Goal: Information Seeking & Learning: Learn about a topic

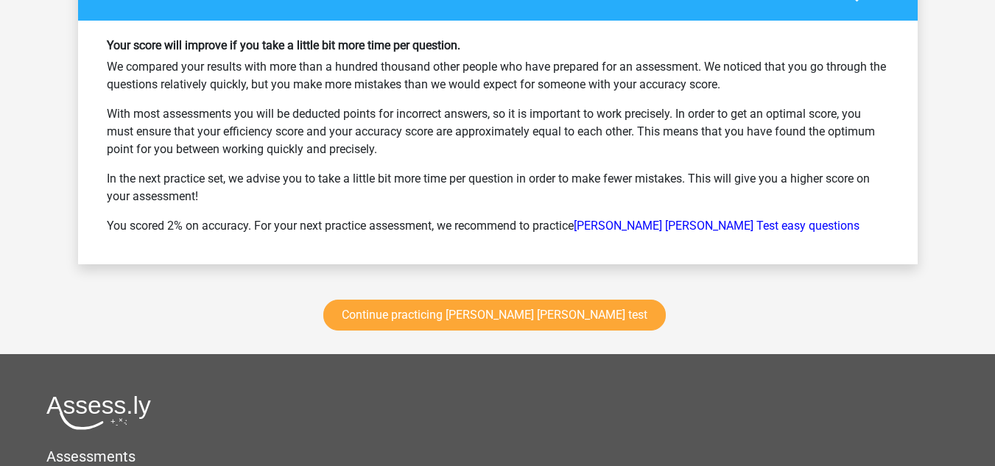
scroll to position [2136, 0]
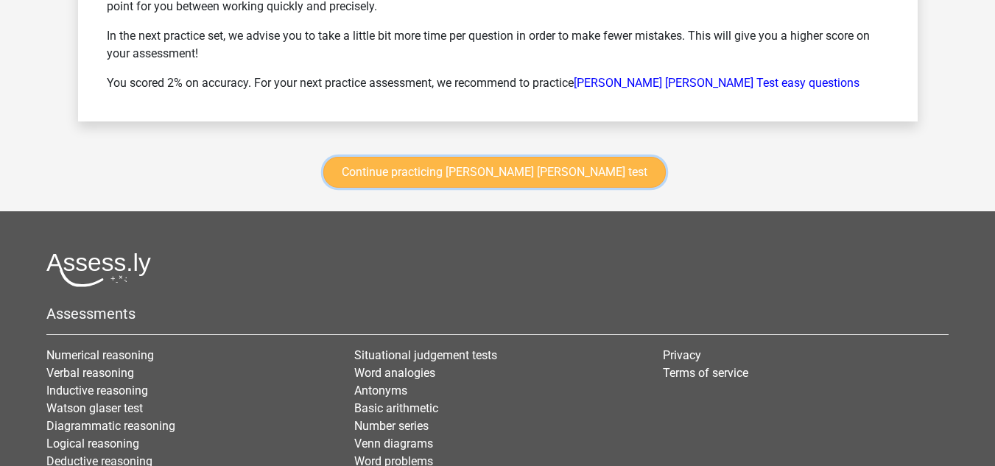
click at [466, 178] on link "Continue practicing watson glaser test" at bounding box center [494, 172] width 343 height 31
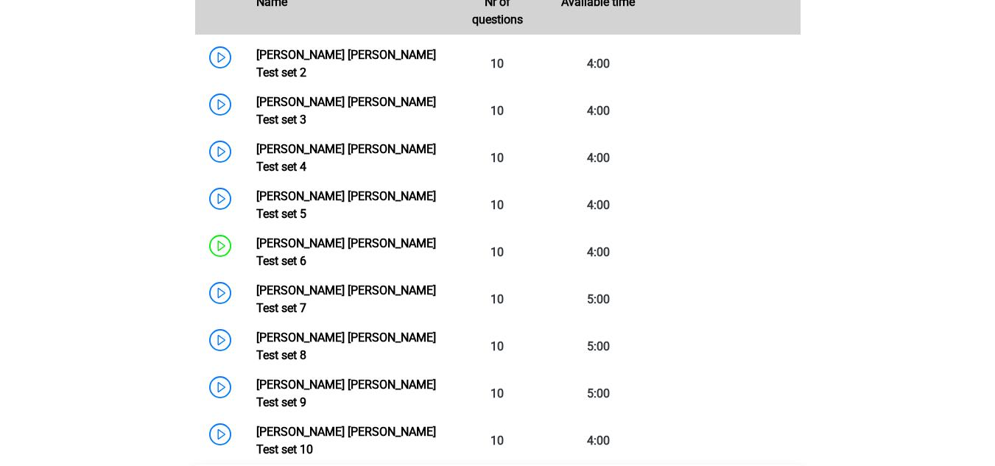
scroll to position [843, 0]
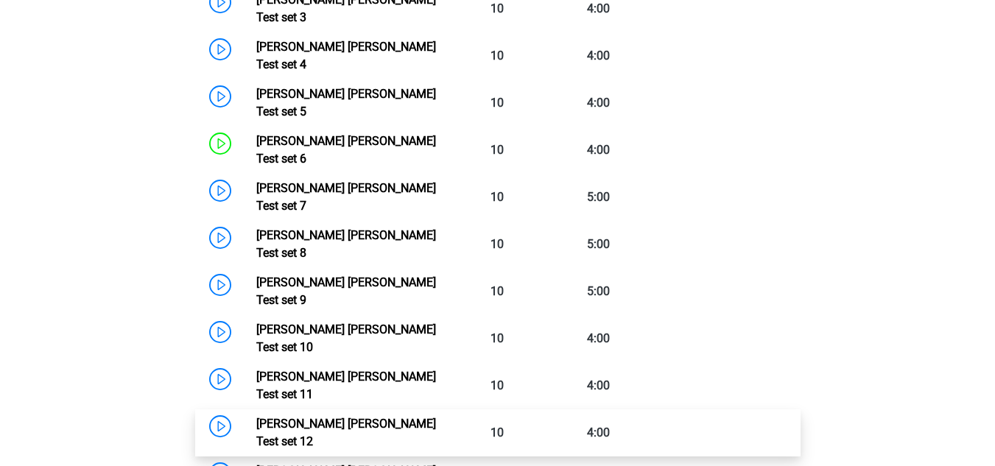
click at [256, 417] on link "[PERSON_NAME] [PERSON_NAME] Test set 12" at bounding box center [346, 433] width 180 height 32
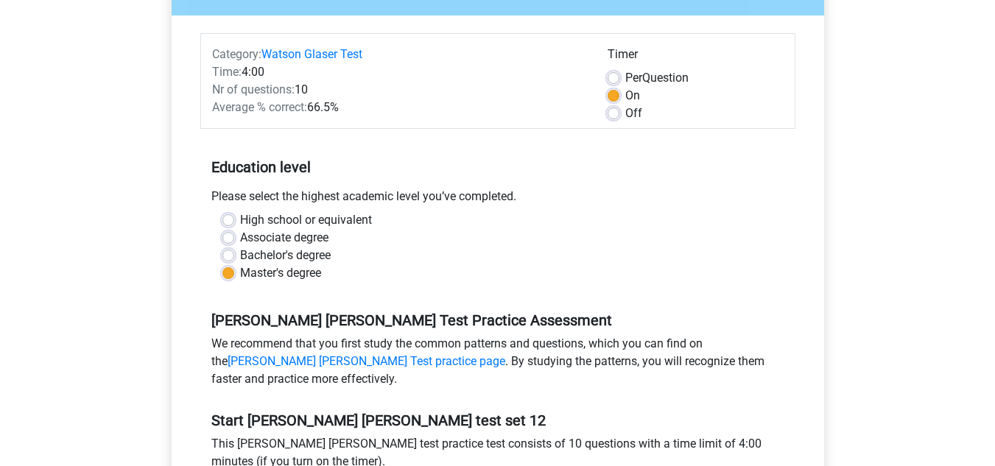
scroll to position [368, 0]
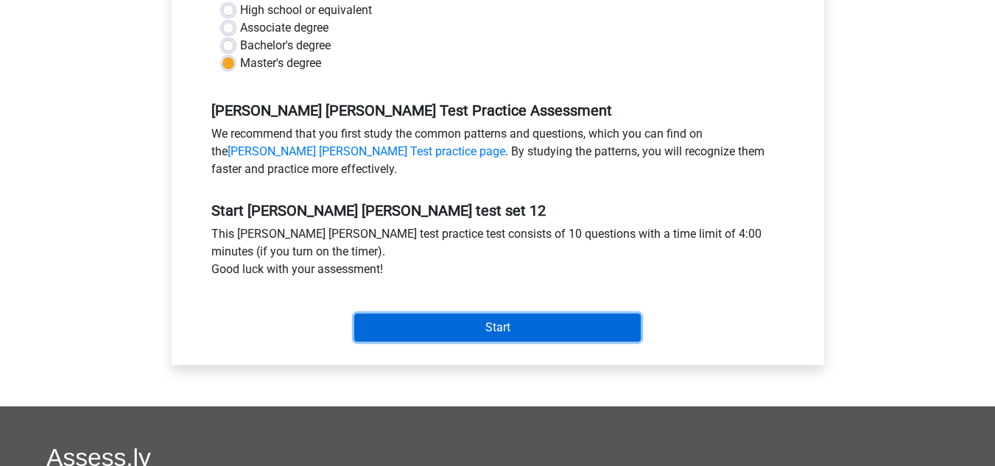
click at [368, 322] on input "Start" at bounding box center [497, 328] width 287 height 28
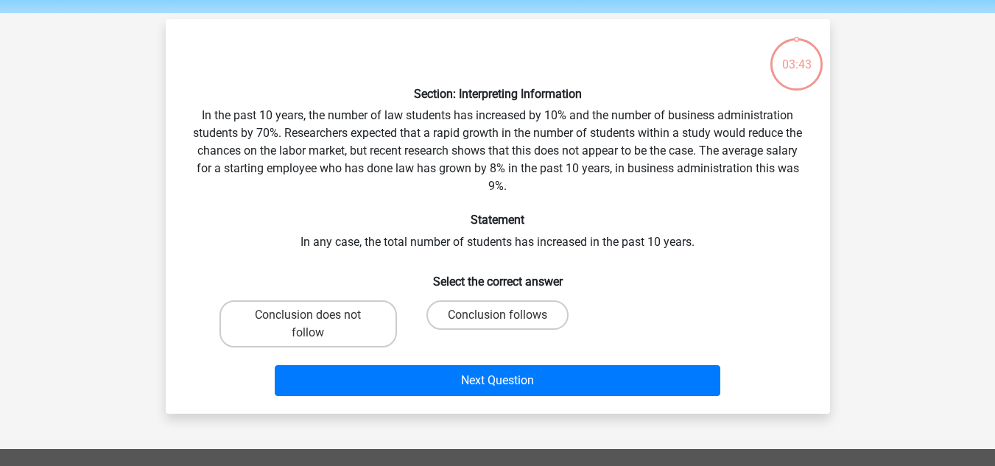
scroll to position [74, 0]
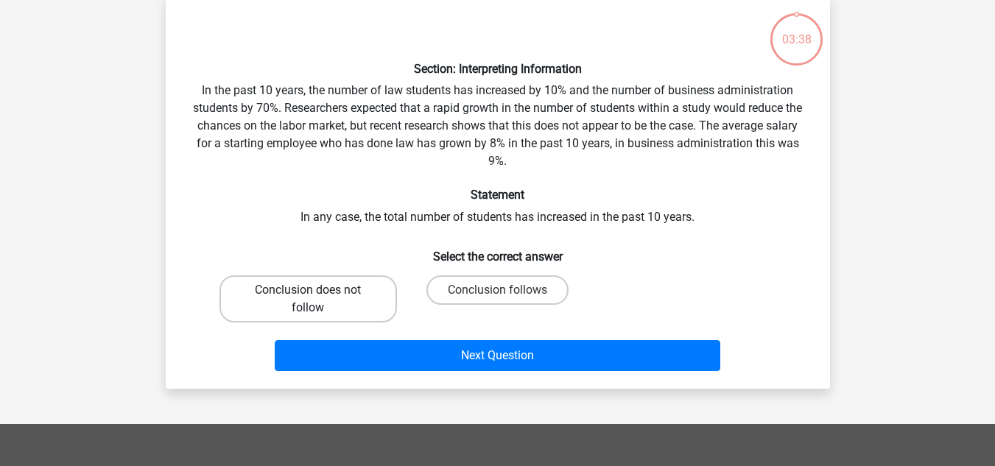
click at [334, 304] on label "Conclusion does not follow" at bounding box center [308, 298] width 178 height 47
click at [317, 300] on input "Conclusion does not follow" at bounding box center [313, 295] width 10 height 10
radio input "true"
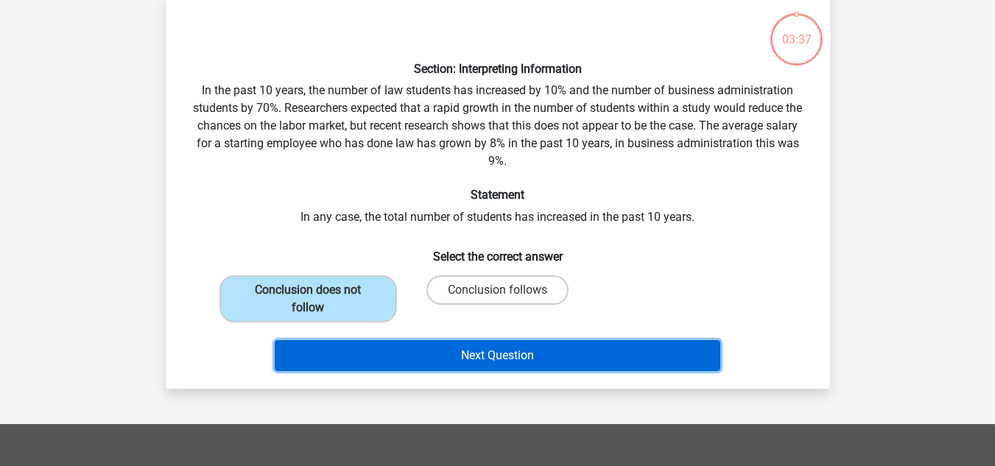
click at [420, 362] on button "Next Question" at bounding box center [498, 355] width 446 height 31
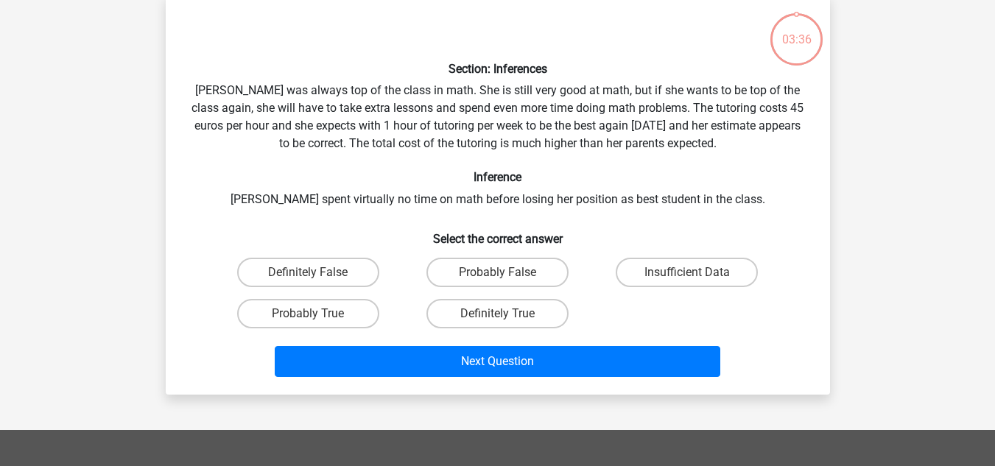
scroll to position [68, 0]
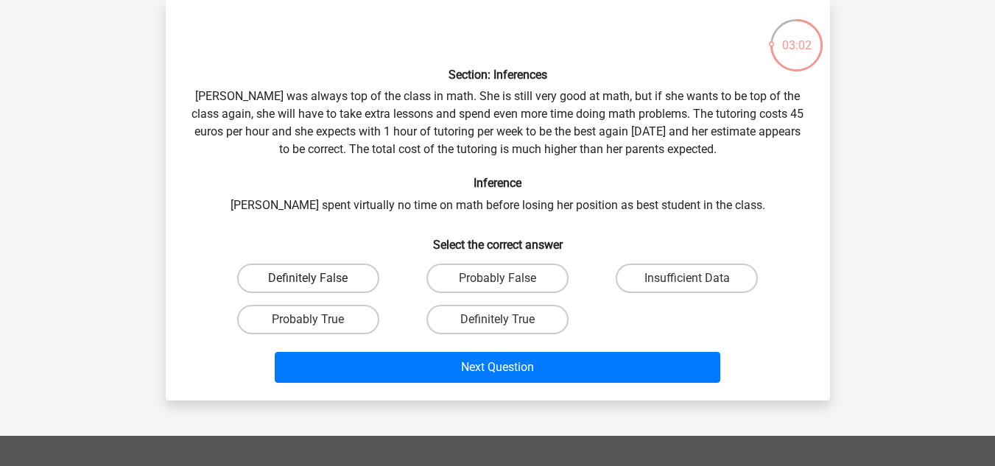
click at [326, 281] on label "Definitely False" at bounding box center [308, 278] width 142 height 29
click at [317, 281] on input "Definitely False" at bounding box center [313, 283] width 10 height 10
radio input "true"
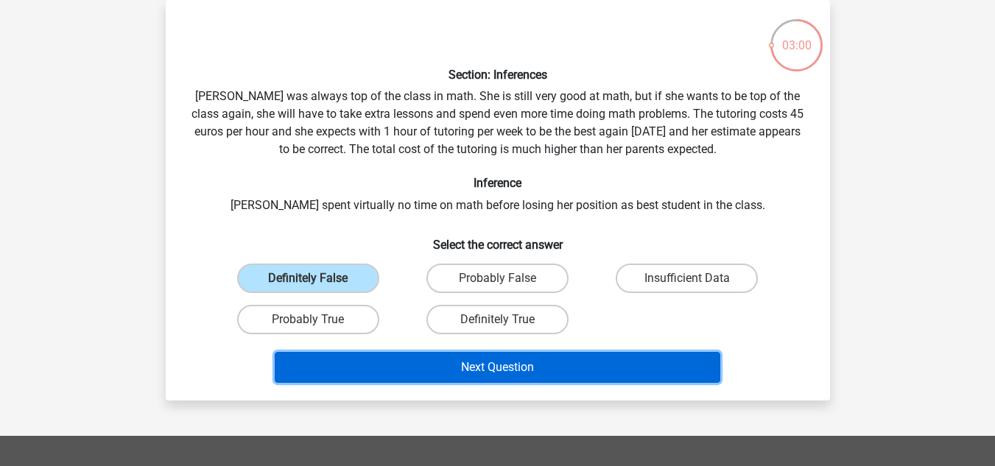
click at [437, 357] on button "Next Question" at bounding box center [498, 367] width 446 height 31
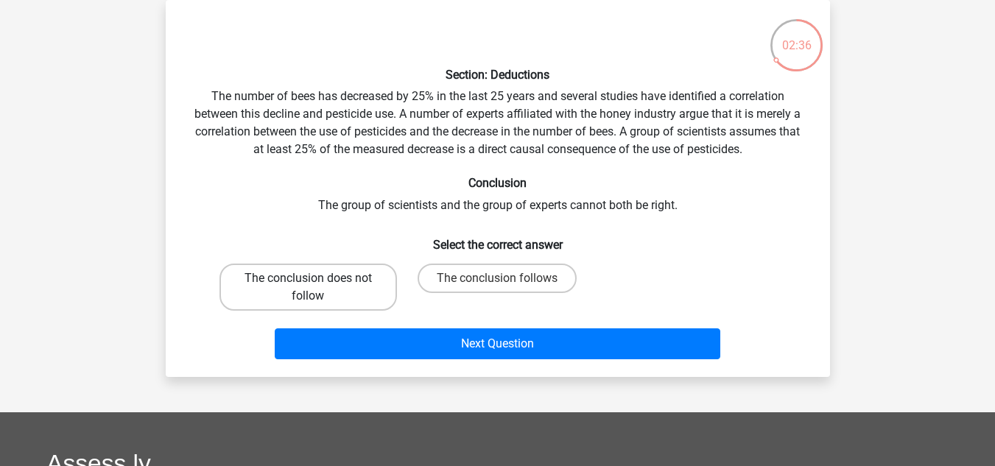
click at [365, 275] on label "The conclusion does not follow" at bounding box center [308, 287] width 178 height 47
click at [317, 278] on input "The conclusion does not follow" at bounding box center [313, 283] width 10 height 10
radio input "true"
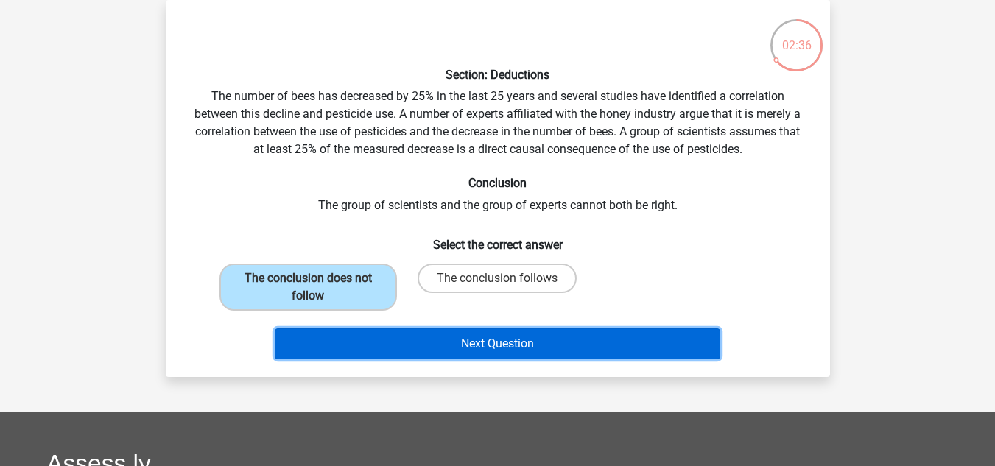
click at [426, 352] on button "Next Question" at bounding box center [498, 344] width 446 height 31
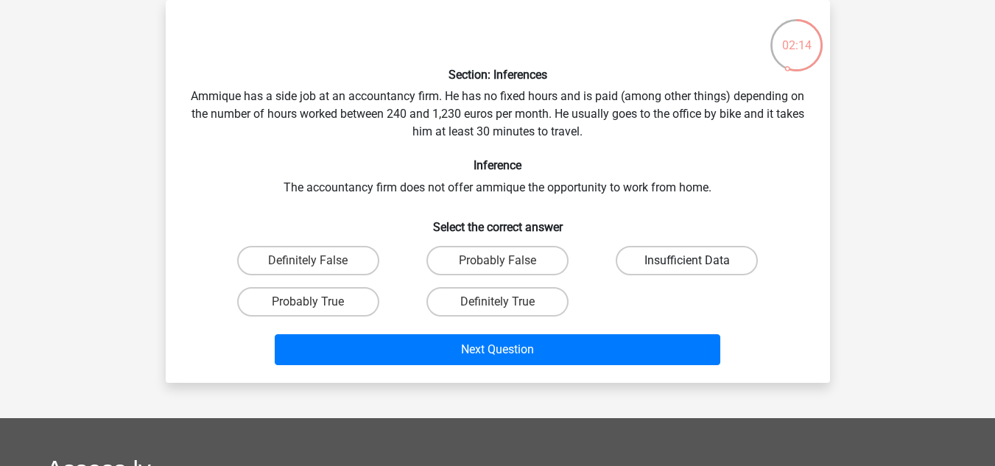
click at [654, 255] on label "Insufficient Data" at bounding box center [687, 260] width 142 height 29
click at [687, 261] on input "Insufficient Data" at bounding box center [692, 266] width 10 height 10
radio input "true"
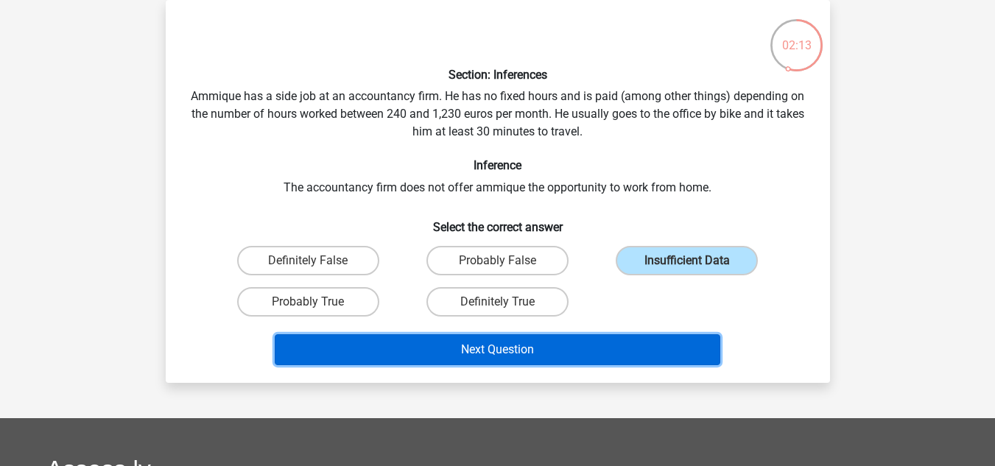
click at [563, 345] on button "Next Question" at bounding box center [498, 349] width 446 height 31
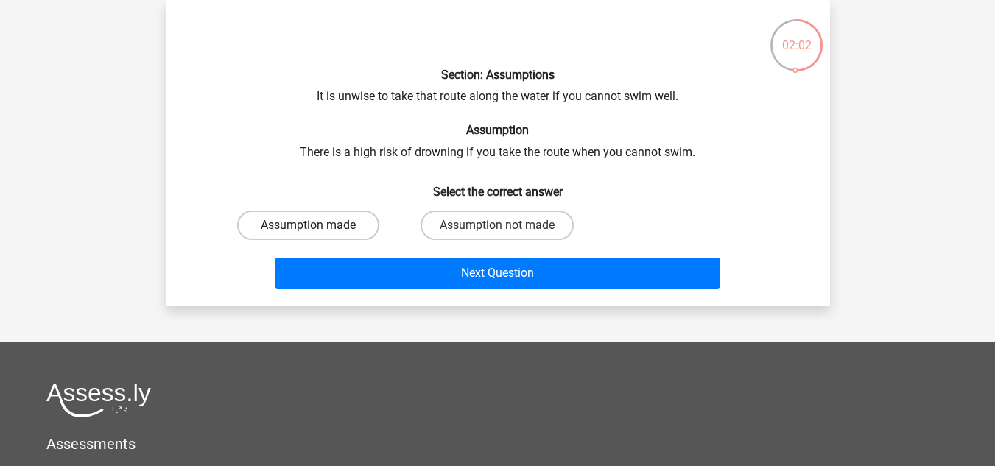
click at [341, 225] on label "Assumption made" at bounding box center [308, 225] width 142 height 29
click at [317, 225] on input "Assumption made" at bounding box center [313, 230] width 10 height 10
radio input "true"
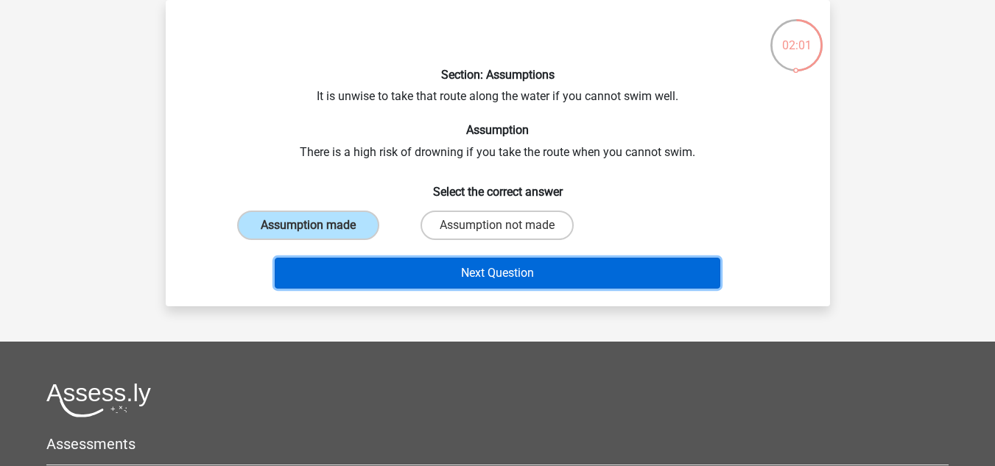
click at [418, 264] on button "Next Question" at bounding box center [498, 273] width 446 height 31
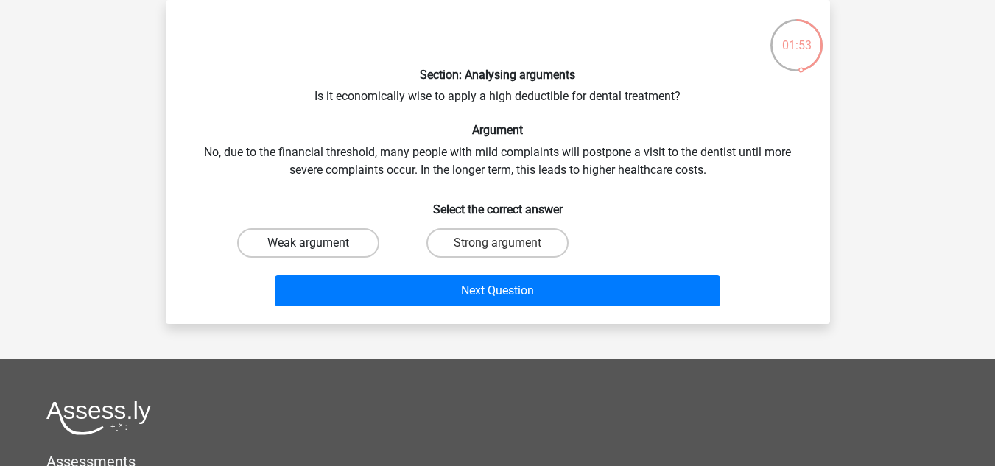
click at [326, 245] on label "Weak argument" at bounding box center [308, 242] width 142 height 29
click at [317, 245] on input "Weak argument" at bounding box center [313, 248] width 10 height 10
radio input "true"
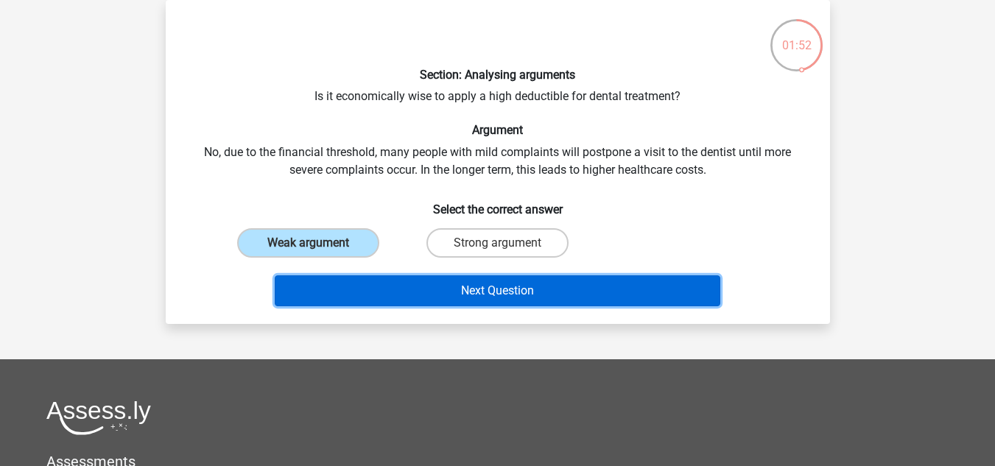
click at [425, 290] on button "Next Question" at bounding box center [498, 290] width 446 height 31
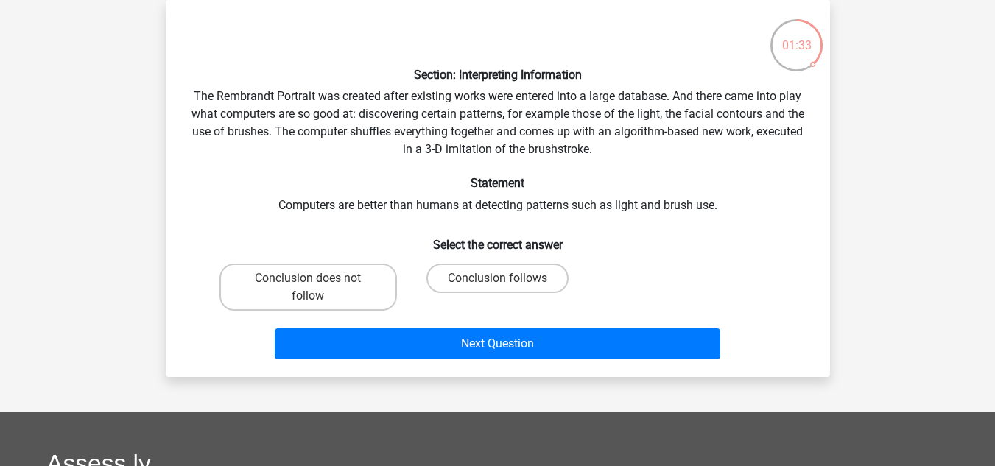
click at [498, 284] on input "Conclusion follows" at bounding box center [502, 283] width 10 height 10
radio input "true"
click at [484, 278] on label "Conclusion follows" at bounding box center [497, 278] width 142 height 29
click at [497, 278] on input "Conclusion follows" at bounding box center [502, 283] width 10 height 10
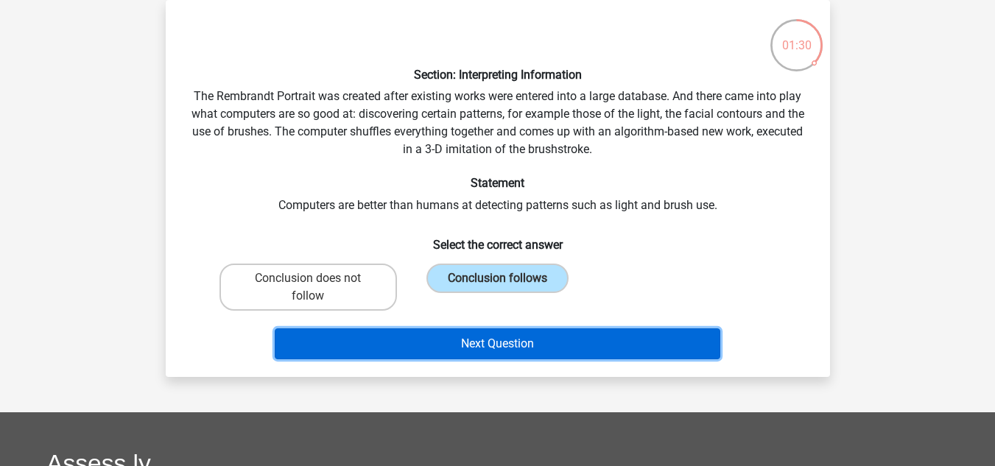
click at [456, 348] on button "Next Question" at bounding box center [498, 344] width 446 height 31
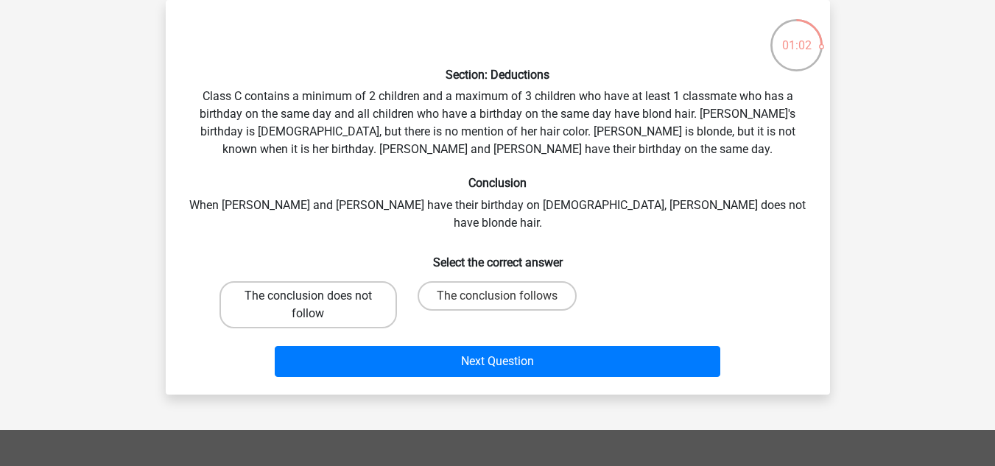
click at [322, 295] on label "The conclusion does not follow" at bounding box center [308, 304] width 178 height 47
click at [317, 296] on input "The conclusion does not follow" at bounding box center [313, 301] width 10 height 10
radio input "true"
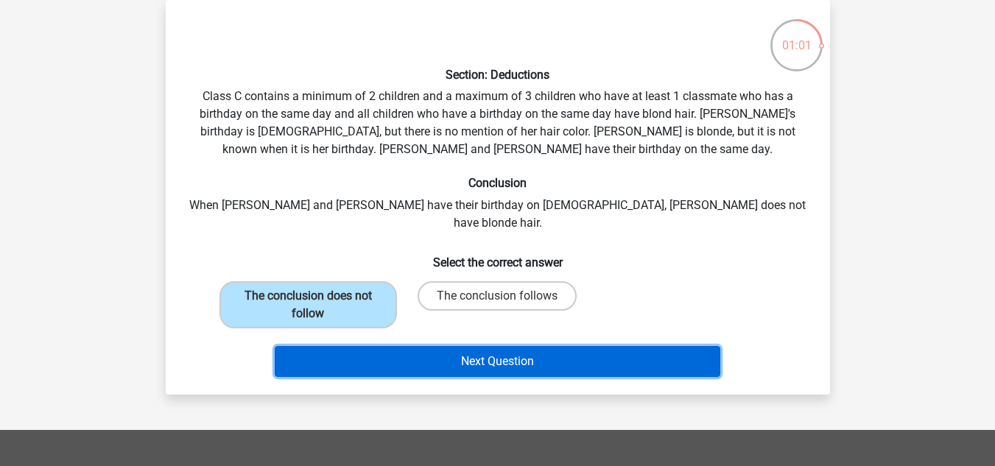
click at [466, 346] on button "Next Question" at bounding box center [498, 361] width 446 height 31
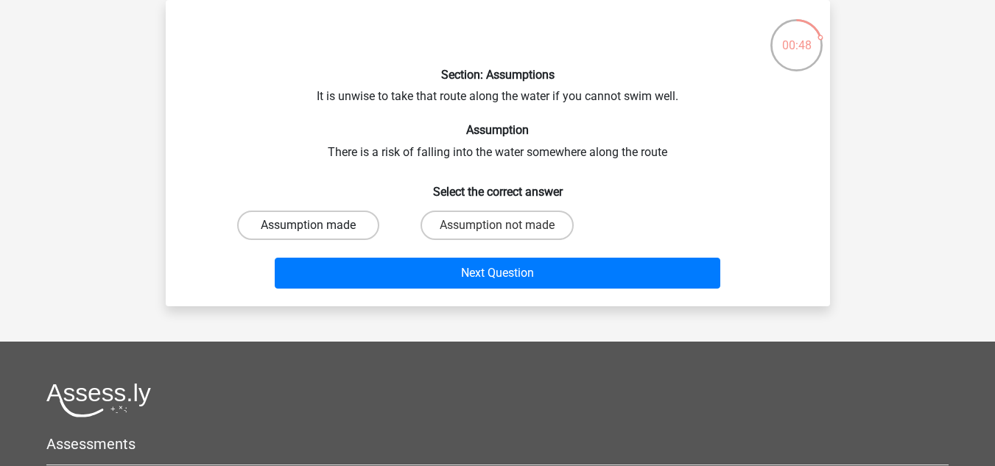
click at [353, 229] on label "Assumption made" at bounding box center [308, 225] width 142 height 29
click at [317, 229] on input "Assumption made" at bounding box center [313, 230] width 10 height 10
radio input "true"
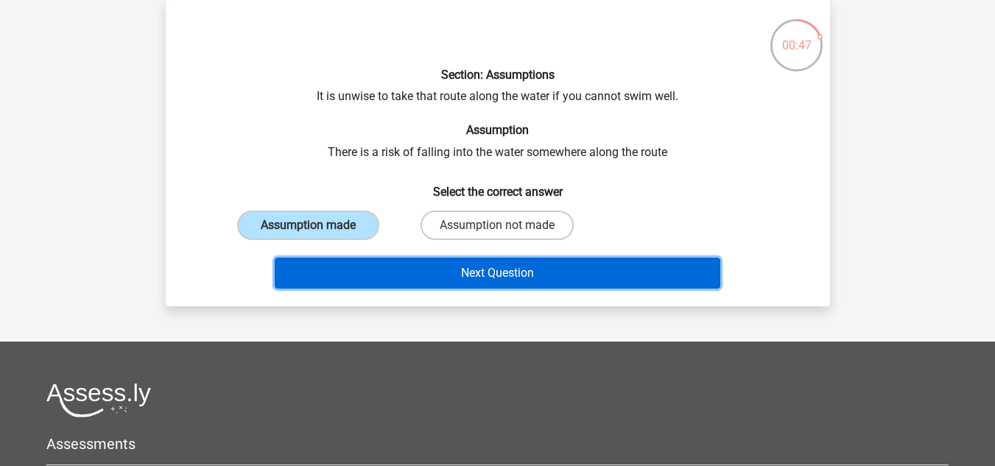
click at [424, 281] on button "Next Question" at bounding box center [498, 273] width 446 height 31
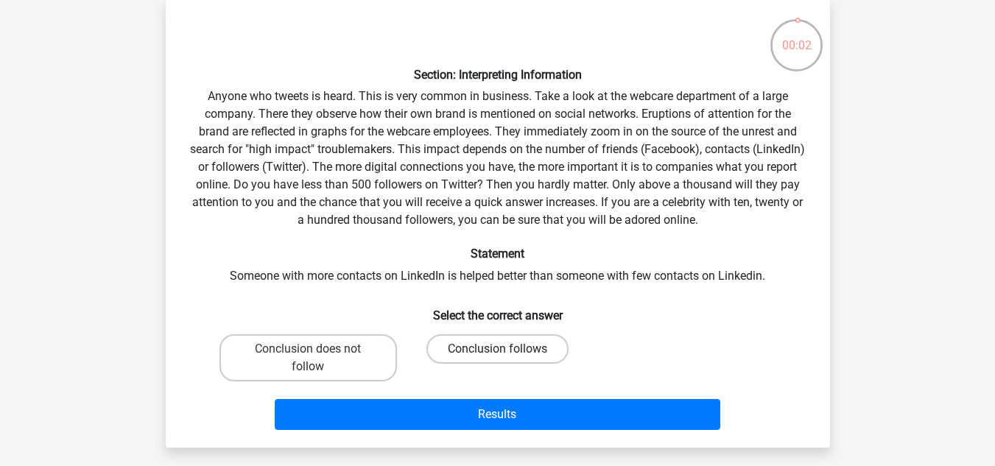
click at [461, 350] on label "Conclusion follows" at bounding box center [497, 348] width 142 height 29
click at [497, 350] on input "Conclusion follows" at bounding box center [502, 354] width 10 height 10
radio input "true"
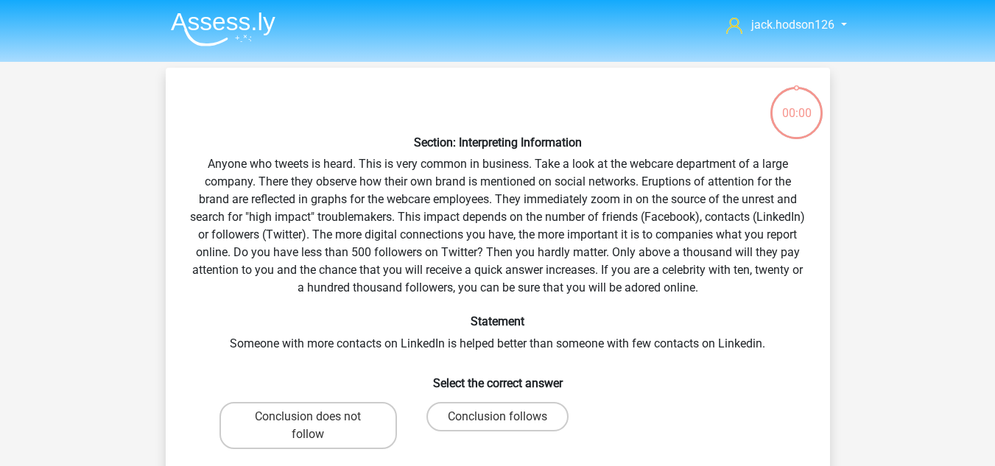
scroll to position [68, 0]
